Goal: Task Accomplishment & Management: Use online tool/utility

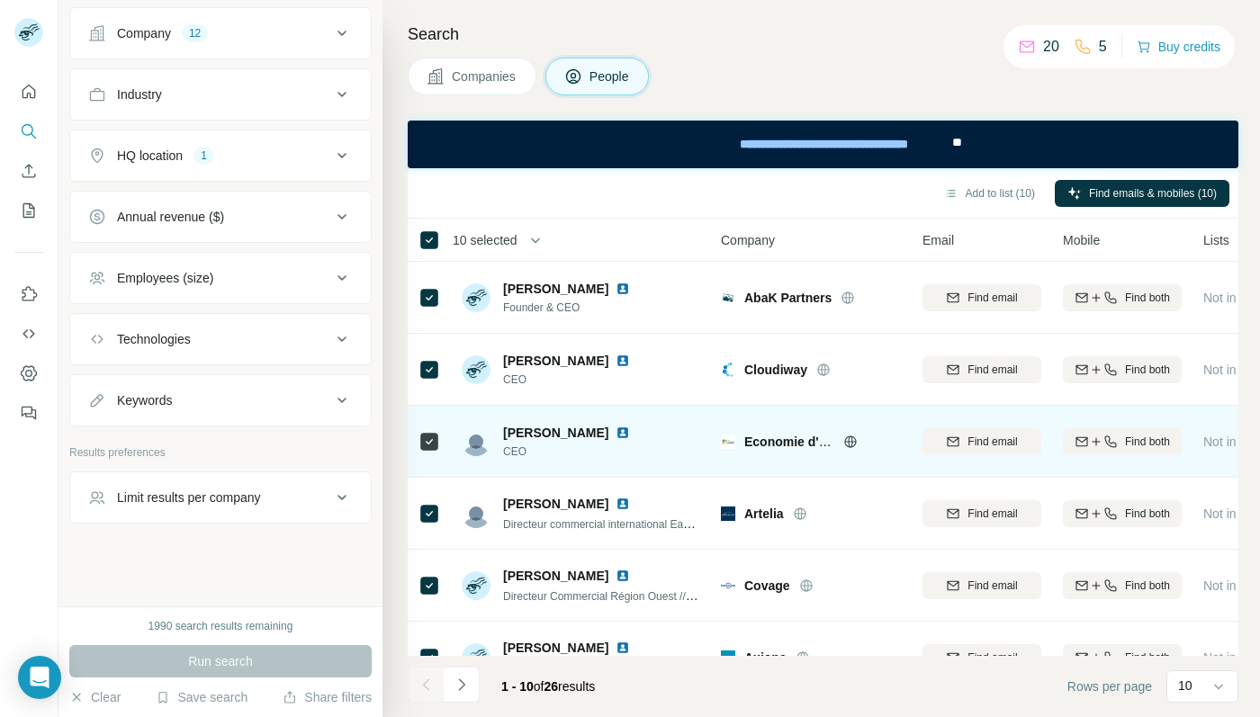
scroll to position [326, 0]
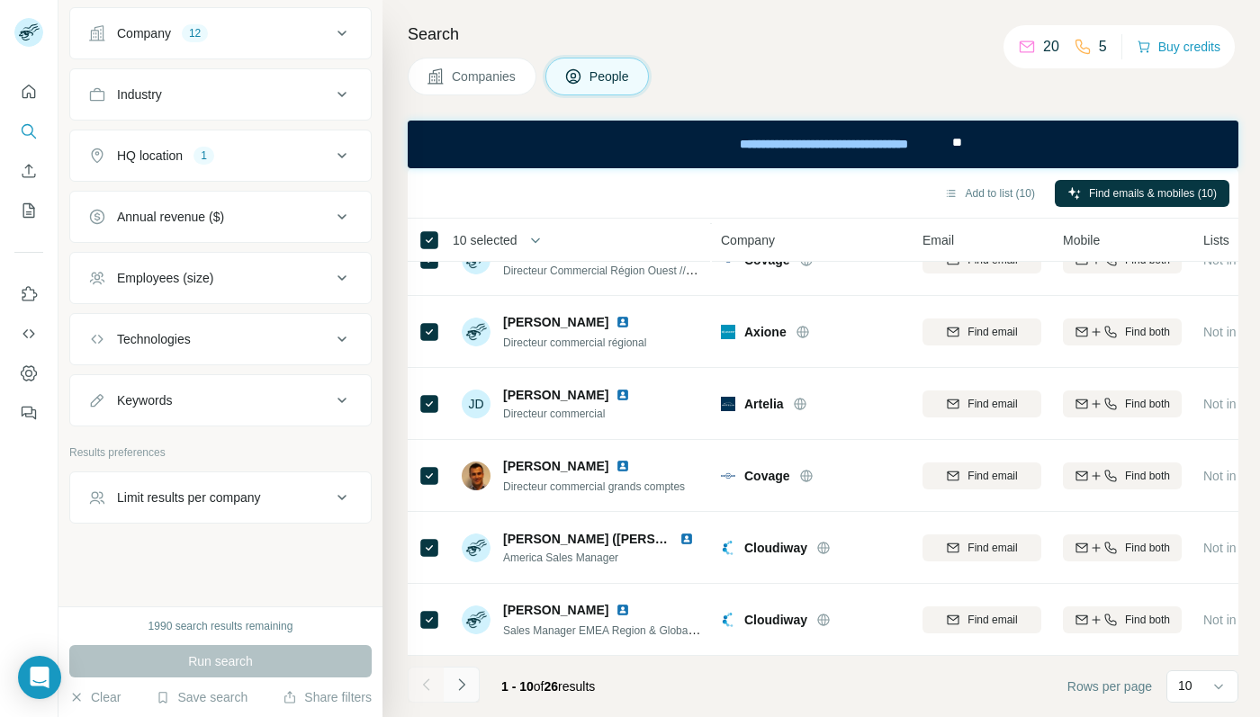
click at [467, 674] on button "Navigate to next page" at bounding box center [462, 685] width 36 height 36
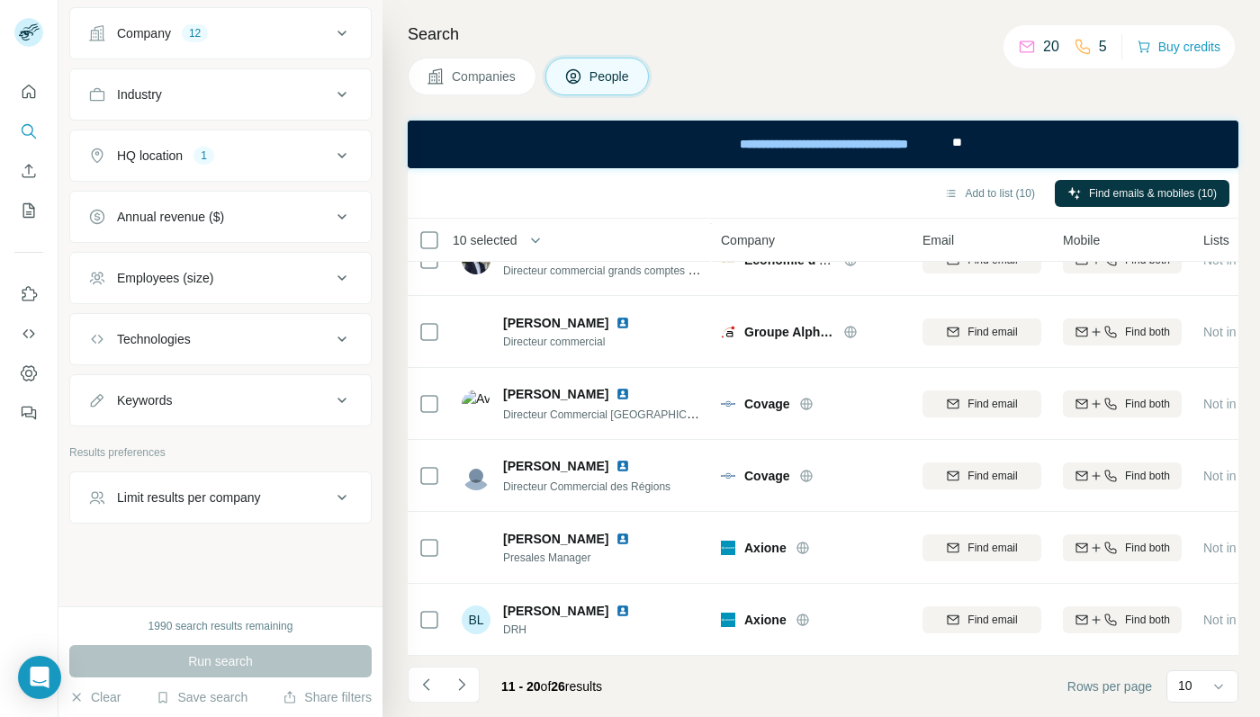
scroll to position [0, 0]
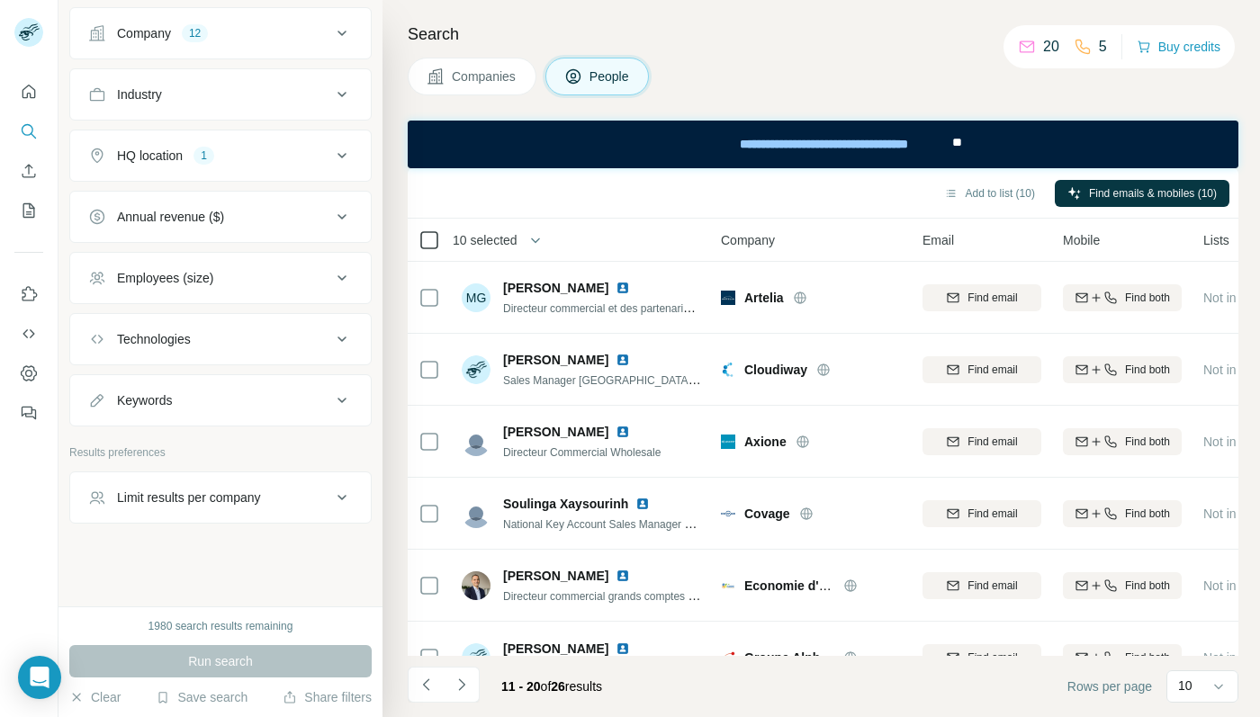
click at [438, 240] on icon at bounding box center [429, 240] width 22 height 22
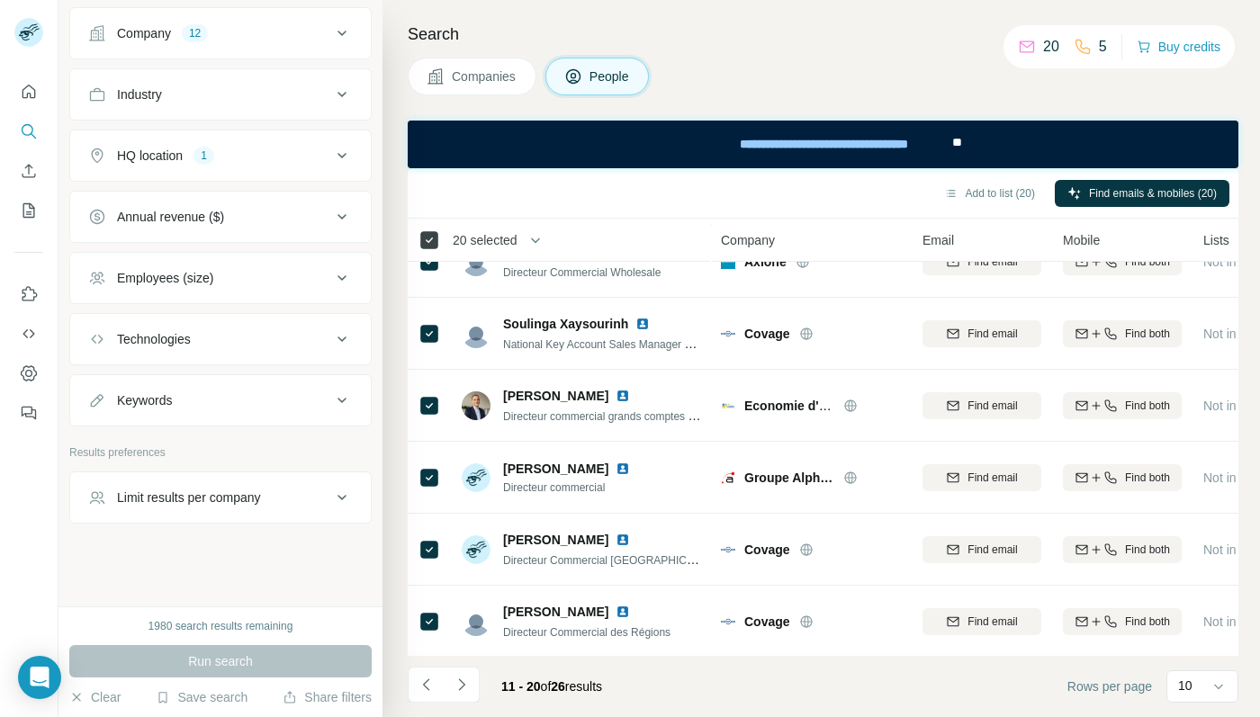
scroll to position [326, 0]
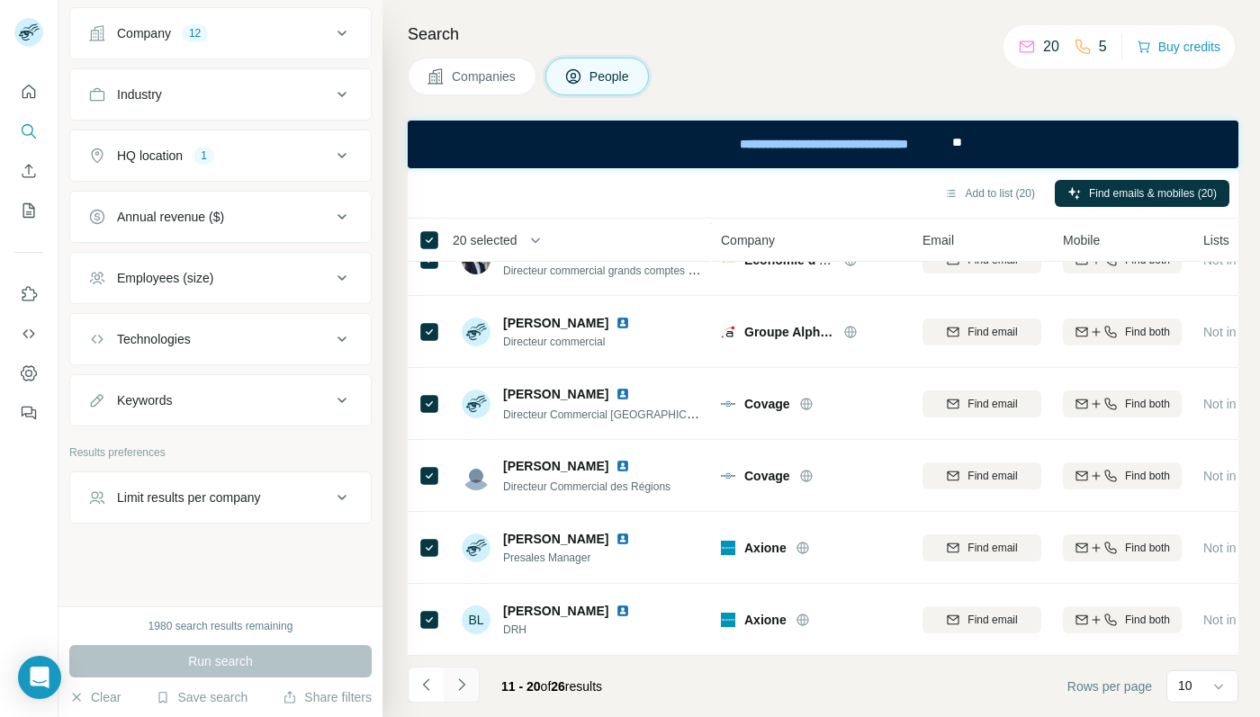
click at [465, 680] on icon "Navigate to next page" at bounding box center [462, 685] width 18 height 18
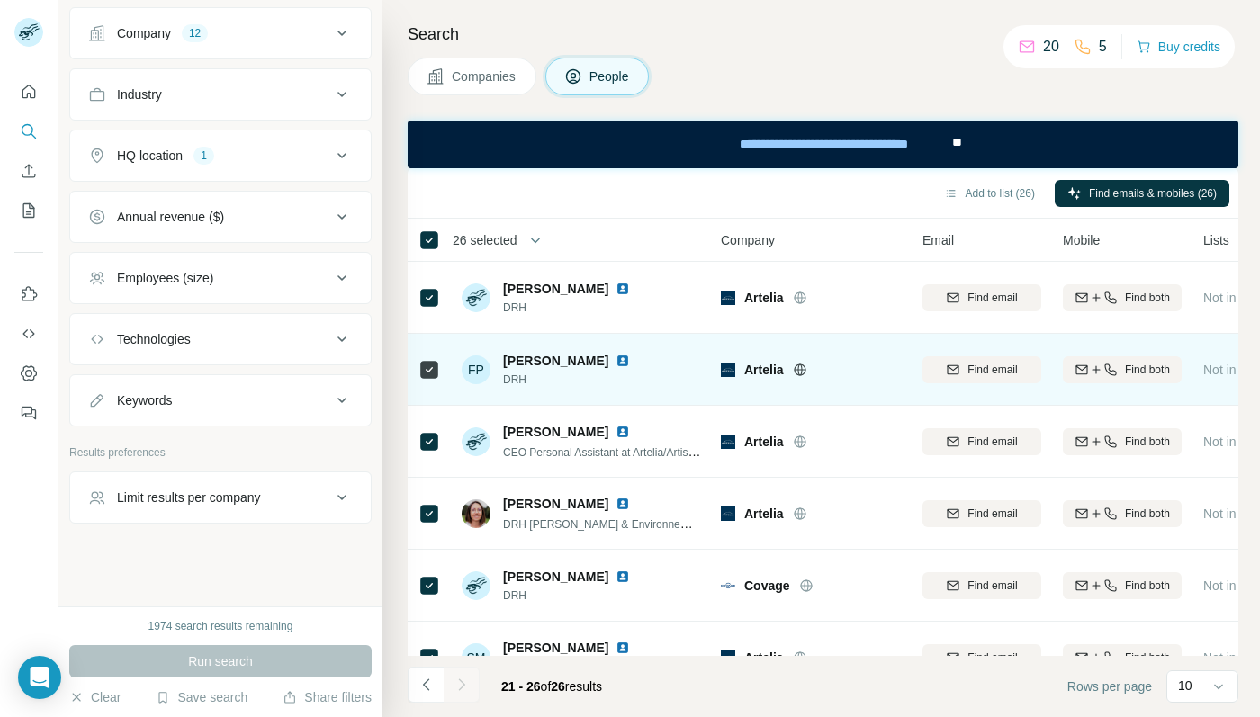
scroll to position [38, 0]
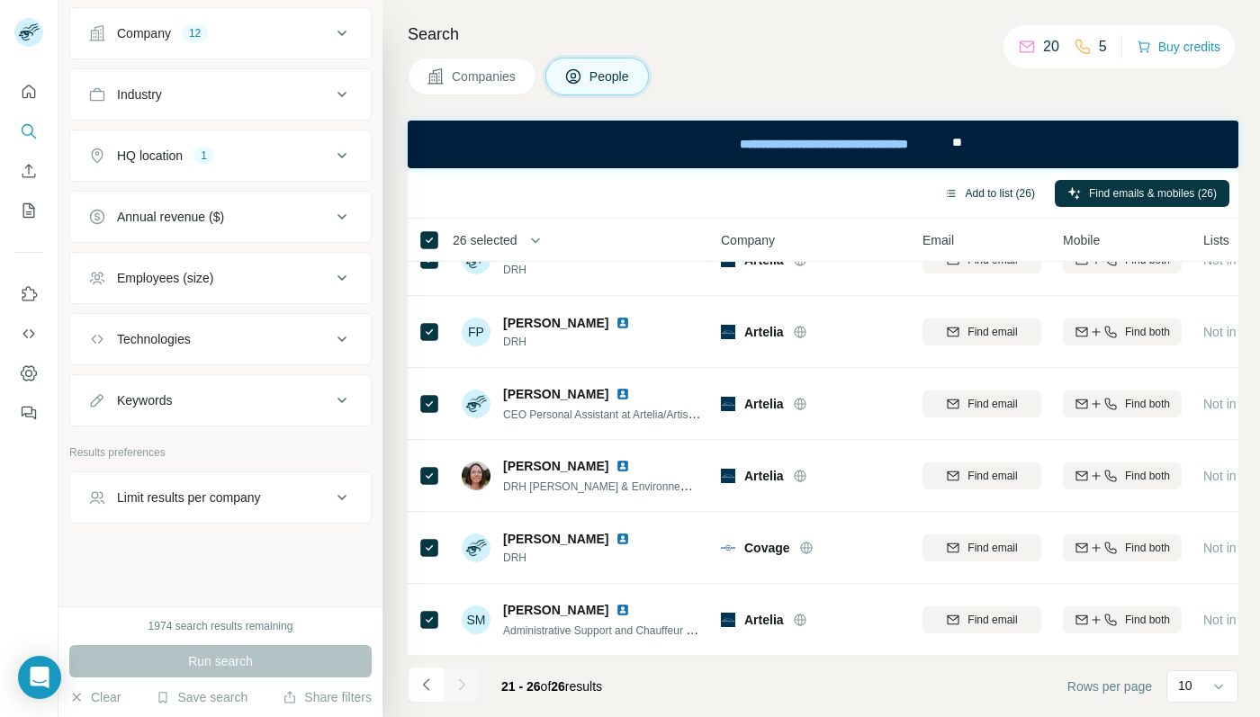
click at [999, 187] on button "Add to list (26)" at bounding box center [989, 193] width 116 height 27
click at [975, 195] on button "Add to list (26)" at bounding box center [989, 193] width 116 height 27
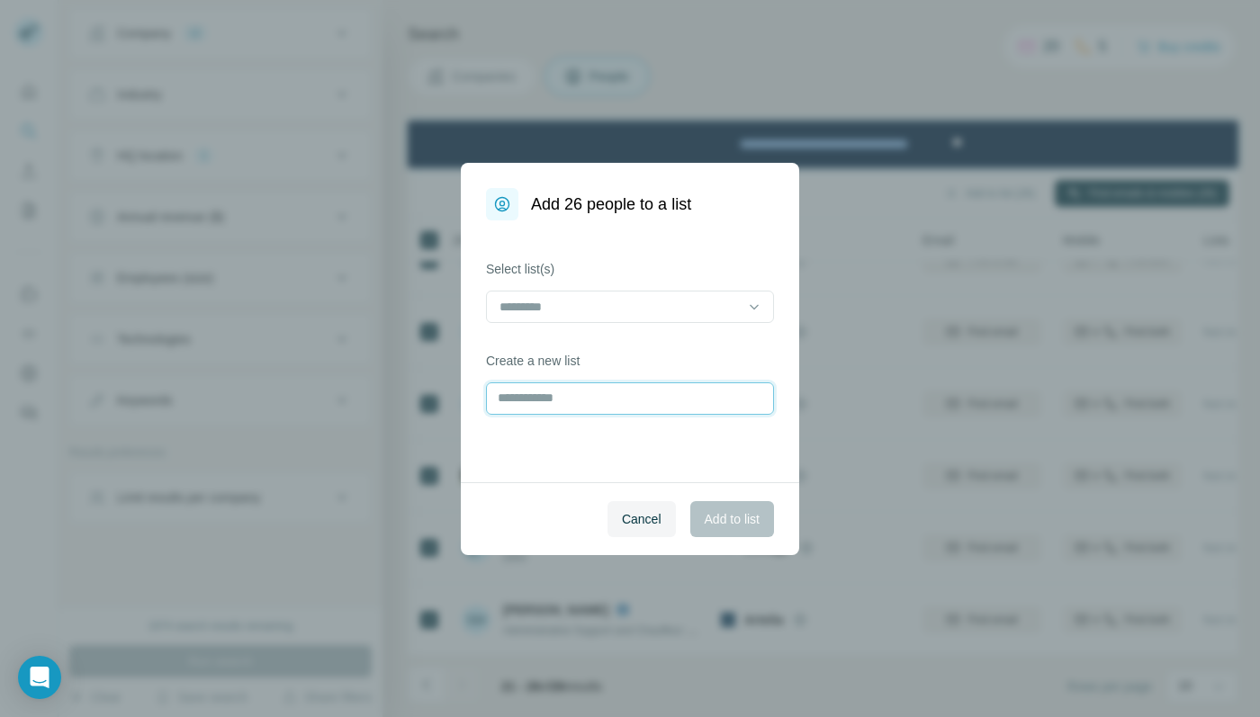
click at [637, 399] on input "text" at bounding box center [630, 398] width 288 height 32
type input "**********"
click at [710, 519] on span "Add to list" at bounding box center [731, 519] width 55 height 18
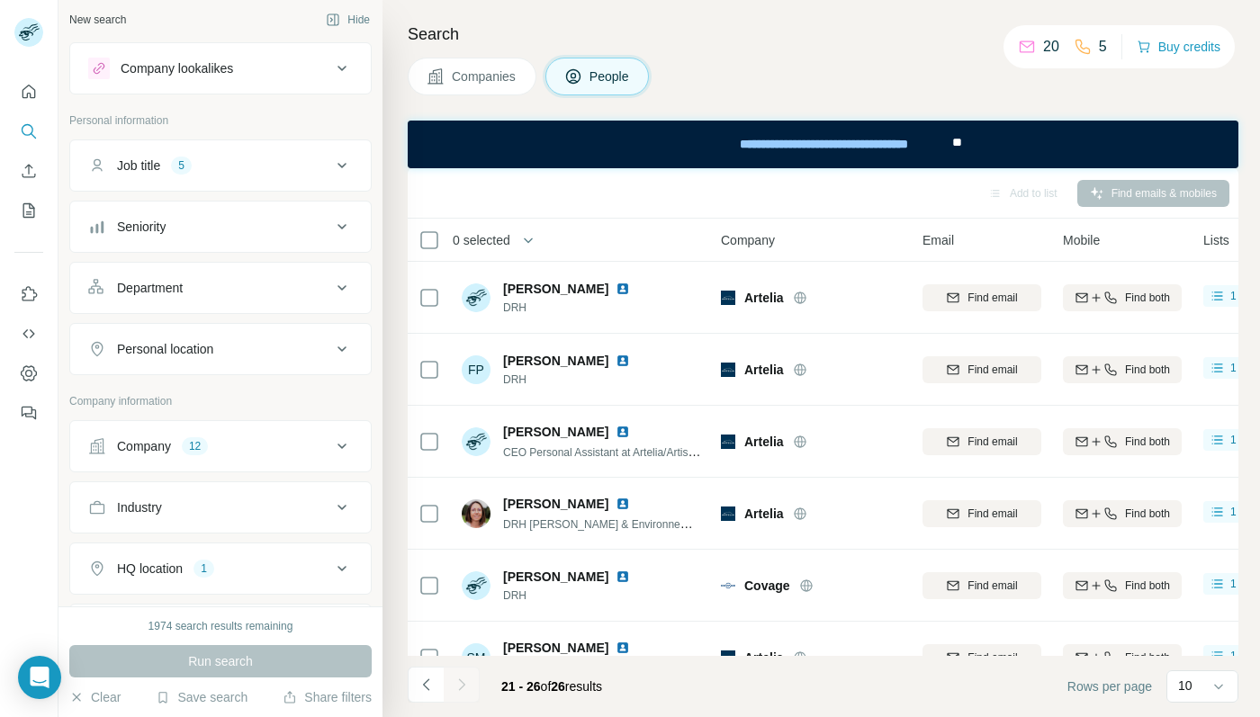
scroll to position [0, 0]
click at [230, 453] on div "Company 12" at bounding box center [209, 451] width 243 height 18
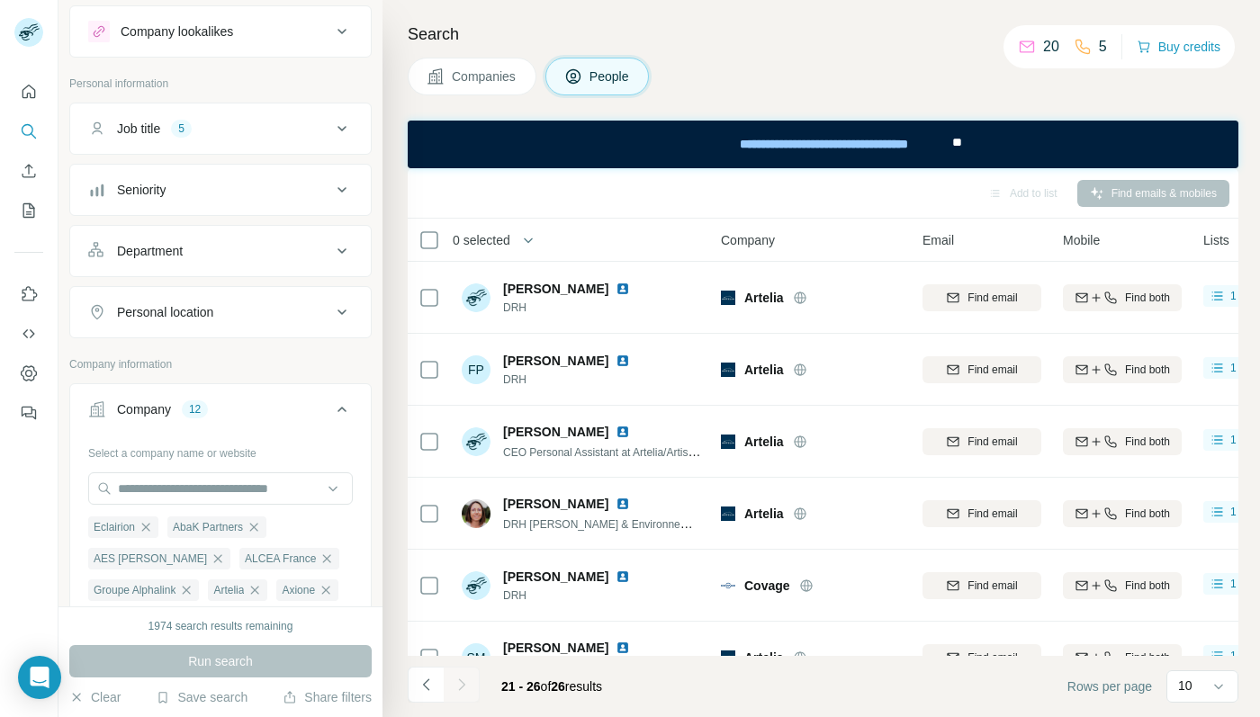
scroll to position [98, 0]
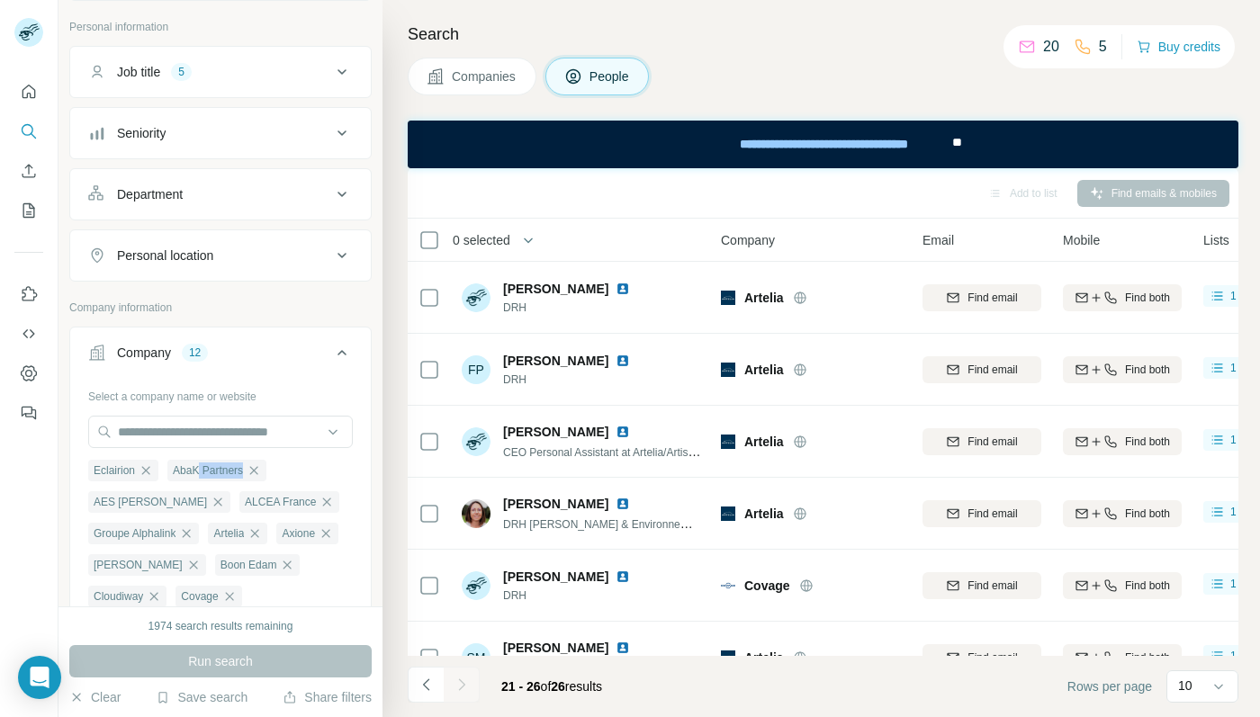
drag, startPoint x: 196, startPoint y: 474, endPoint x: 191, endPoint y: 485, distance: 12.1
click at [197, 485] on ul "Eclairion AbaK Partners AES Dana ALCEA France Groupe Alphalink [PERSON_NAME] Ba…" at bounding box center [220, 549] width 265 height 180
click at [204, 473] on span "AbaK Partners" at bounding box center [208, 470] width 70 height 16
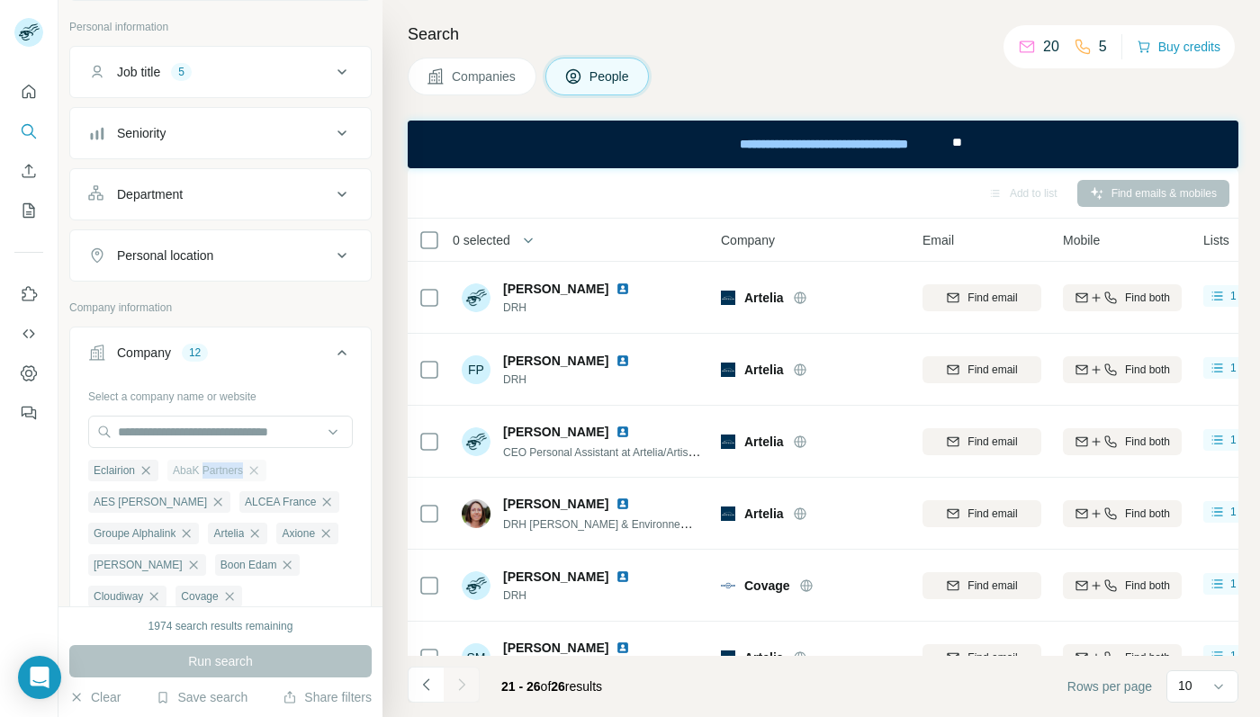
click at [204, 473] on span "AbaK Partners" at bounding box center [208, 470] width 70 height 16
click at [207, 494] on span "AES [PERSON_NAME]" at bounding box center [150, 502] width 113 height 16
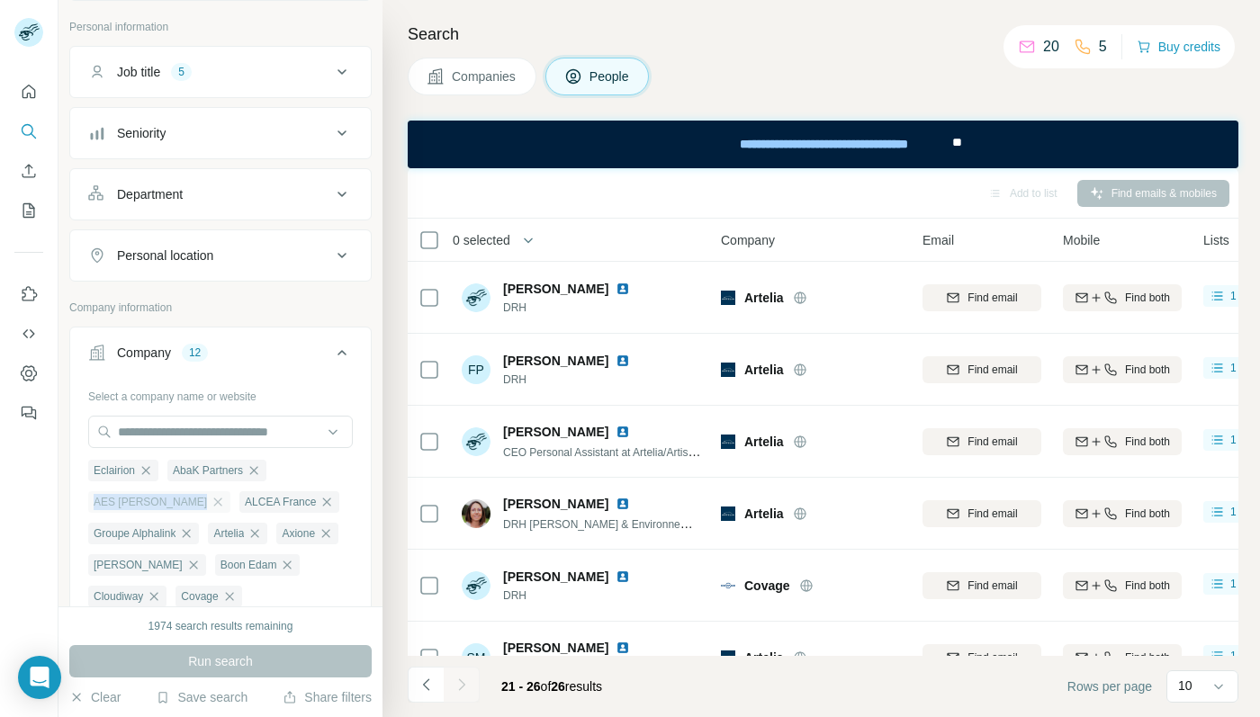
click at [207, 494] on span "AES [PERSON_NAME]" at bounding box center [150, 502] width 113 height 16
click at [183, 557] on span "[PERSON_NAME]" at bounding box center [138, 565] width 89 height 16
click at [143, 588] on span "Cloudiway" at bounding box center [118, 596] width 49 height 16
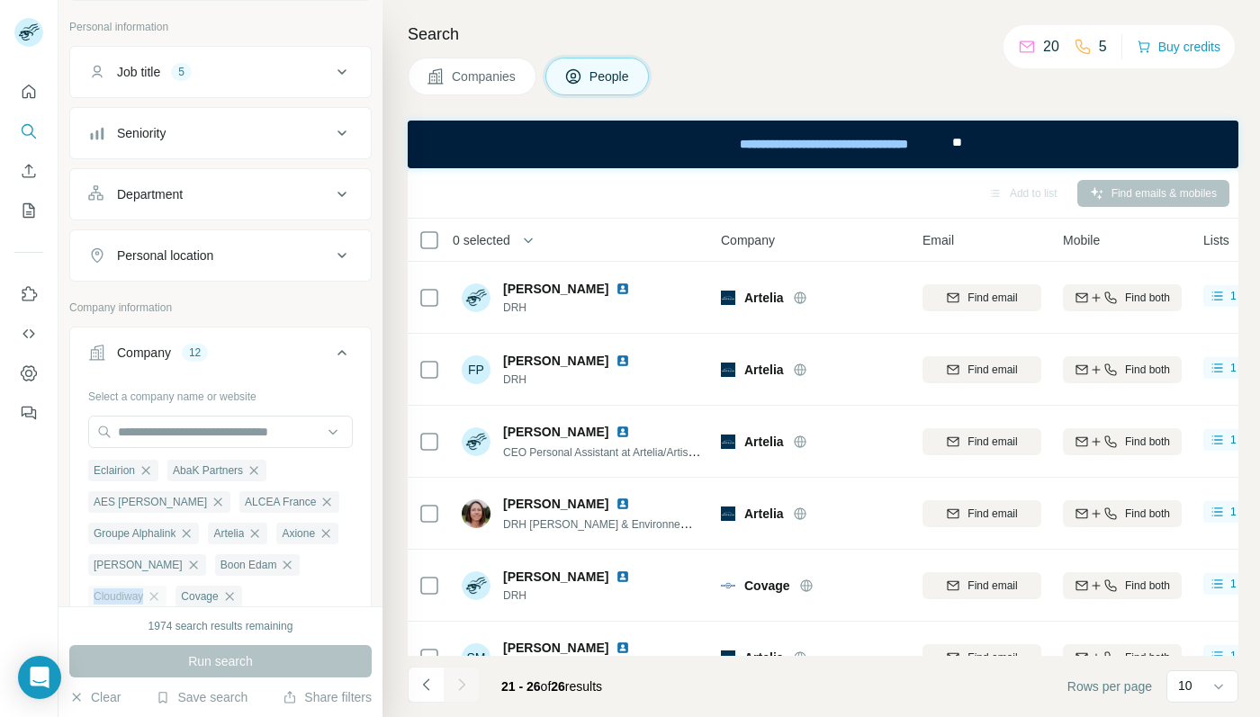
click at [143, 588] on span "Cloudiway" at bounding box center [118, 596] width 49 height 16
copy div "Cloudiway"
click at [220, 565] on span "Boon Edam" at bounding box center [248, 565] width 57 height 16
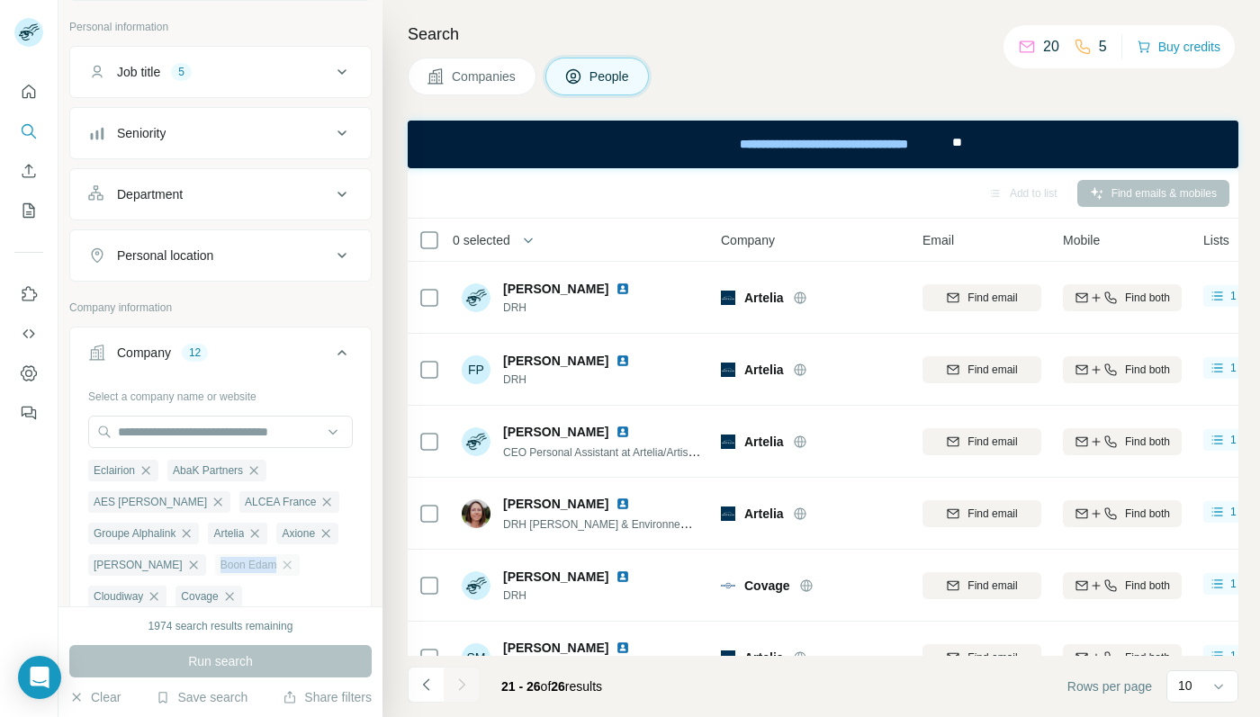
click at [220, 565] on span "Boon Edam" at bounding box center [248, 565] width 57 height 16
copy div "Boon Edam"
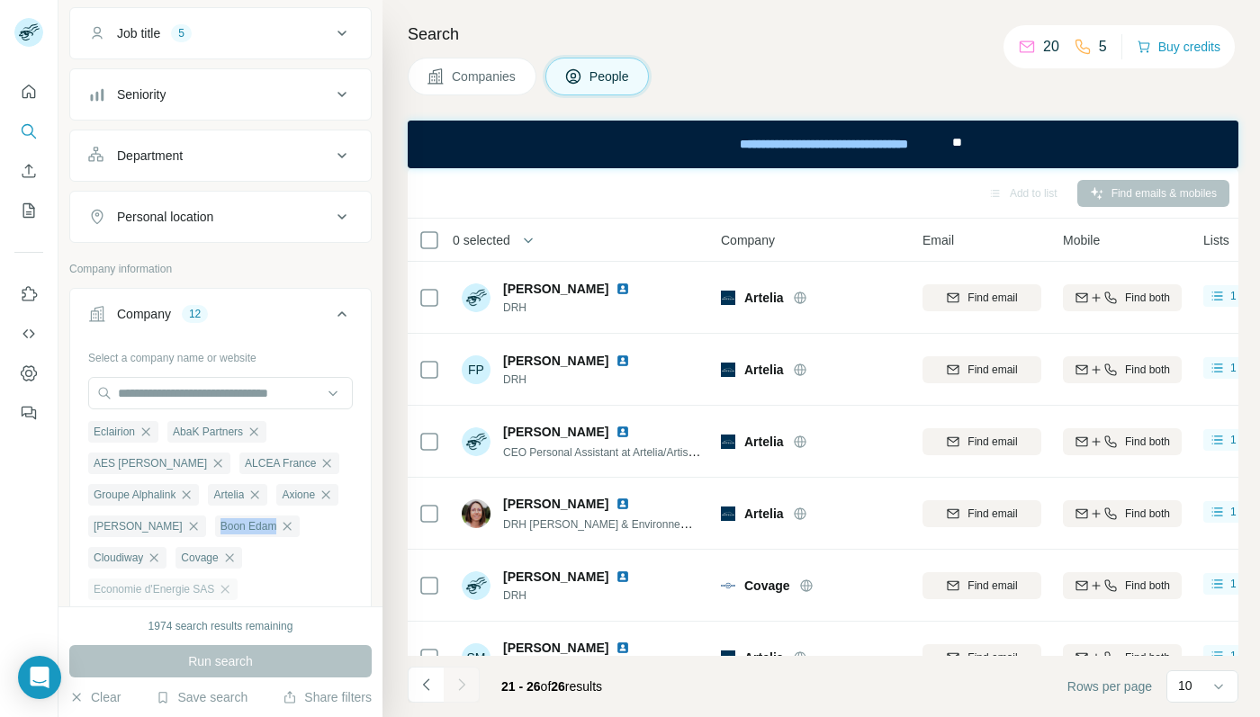
click at [173, 581] on span "Economie d'Energie SAS" at bounding box center [154, 589] width 121 height 16
copy div "Economie d'Energie SAS"
click at [213, 490] on span "Artelia" at bounding box center [228, 495] width 31 height 16
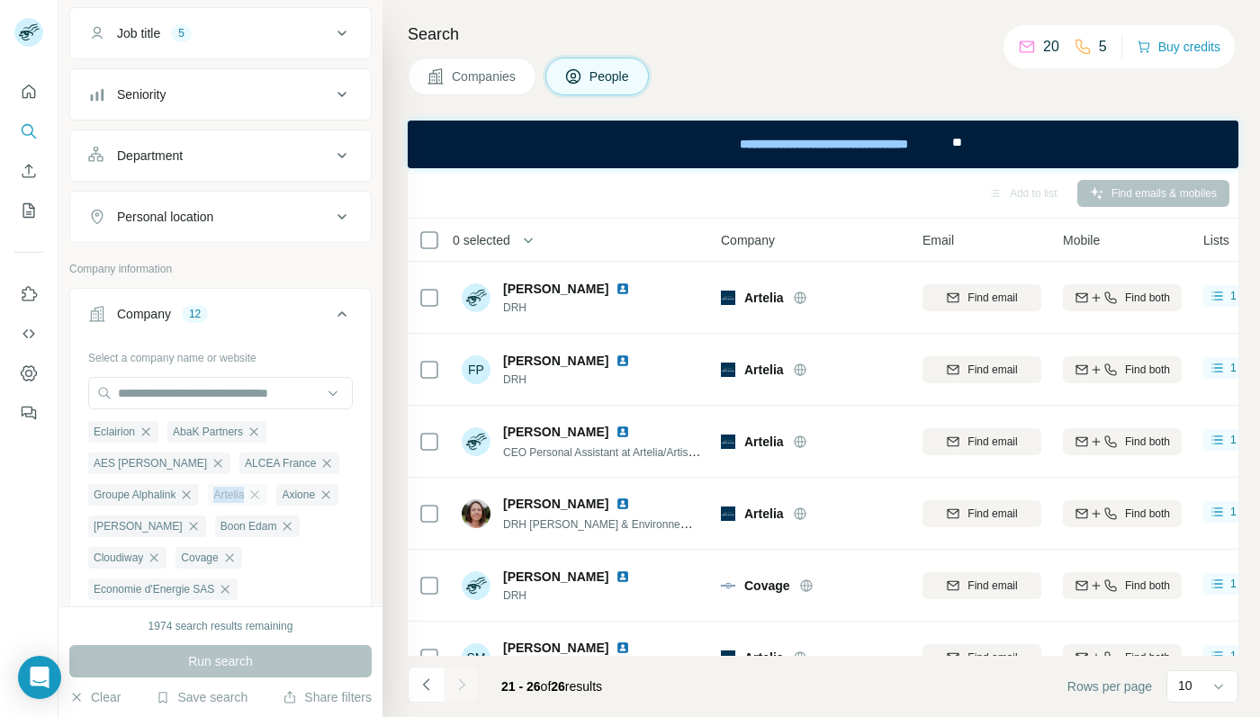
click at [213, 490] on span "Artelia" at bounding box center [228, 495] width 31 height 16
copy span "Artelia"
click at [245, 465] on span "ALCEA France" at bounding box center [280, 463] width 71 height 16
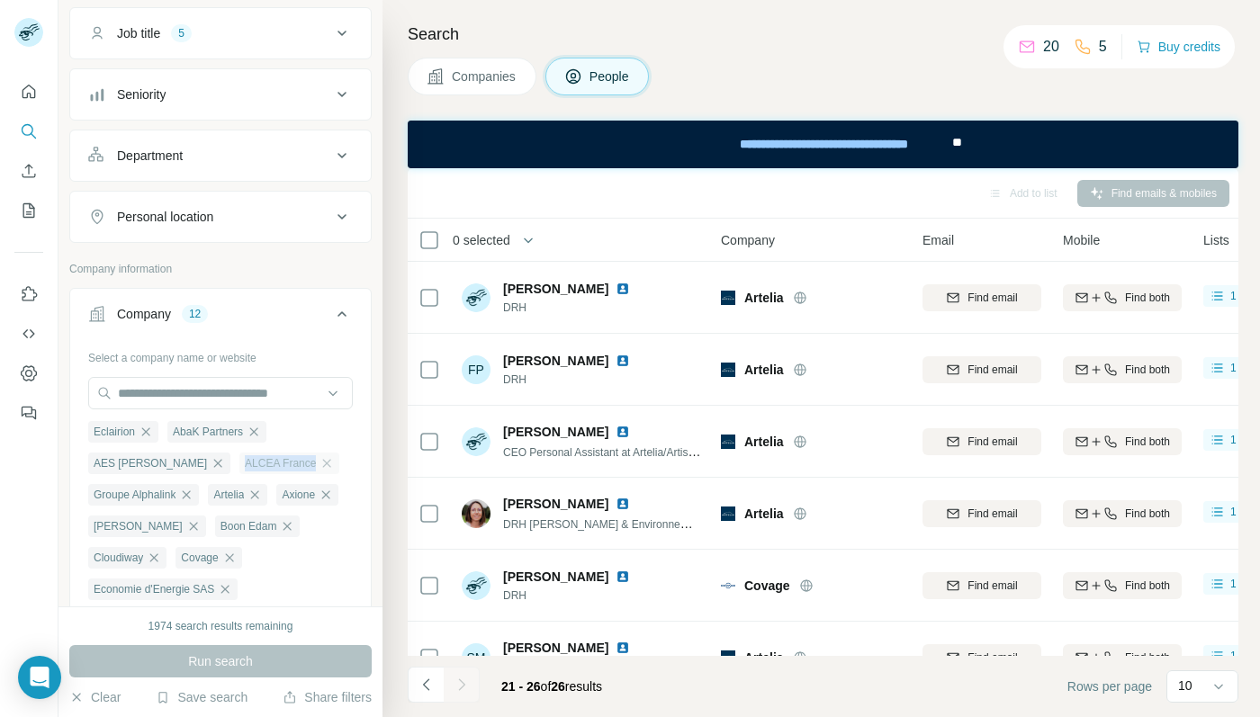
copy div "ALCEA France"
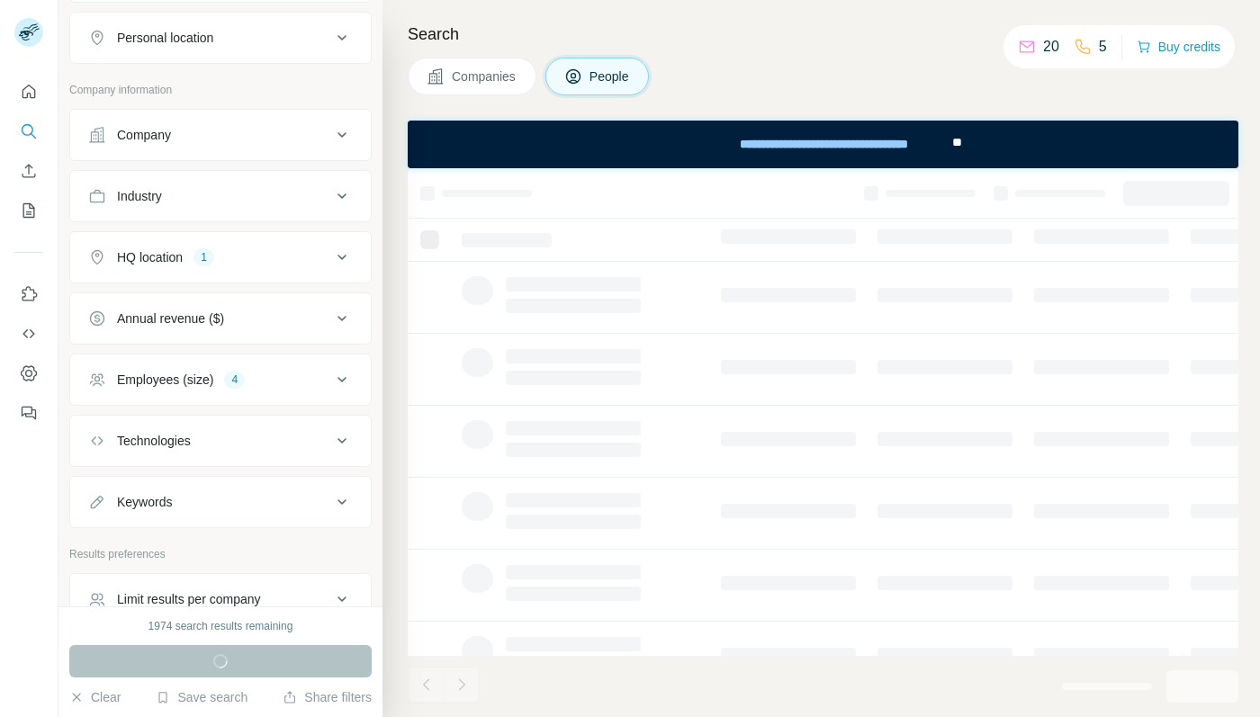
scroll to position [394, 0]
